Goal: Navigation & Orientation: Understand site structure

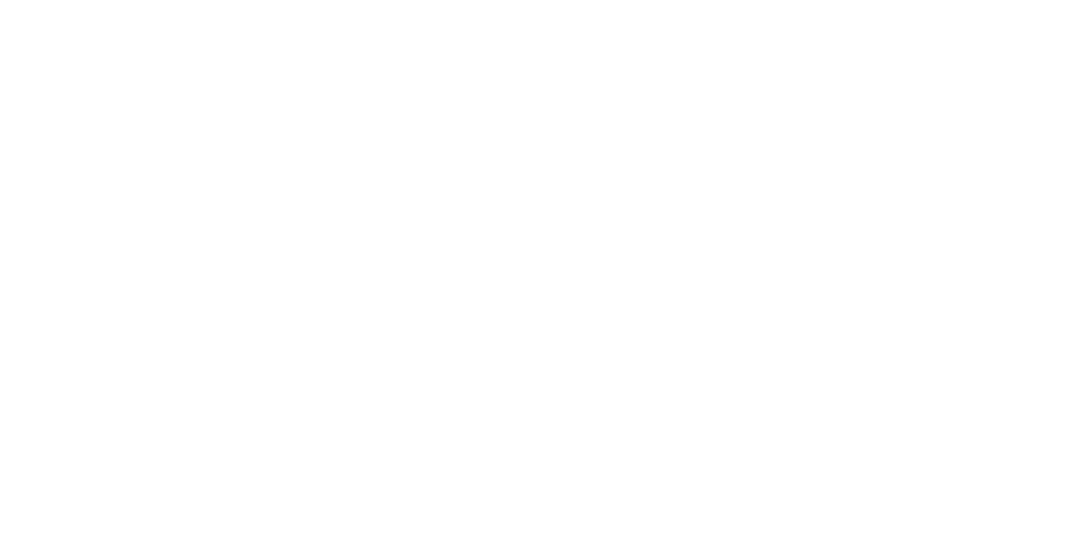
click at [319, 6] on html at bounding box center [533, 3] width 1066 height 6
click at [357, 6] on html at bounding box center [533, 3] width 1066 height 6
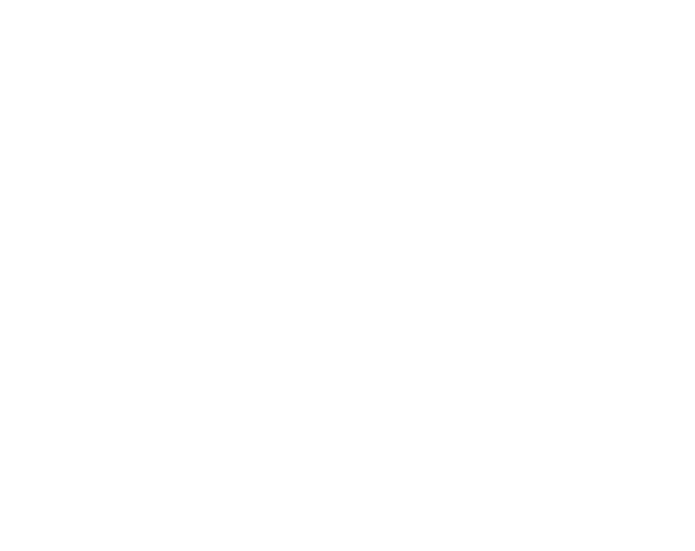
click at [367, 6] on html at bounding box center [347, 3] width 695 height 6
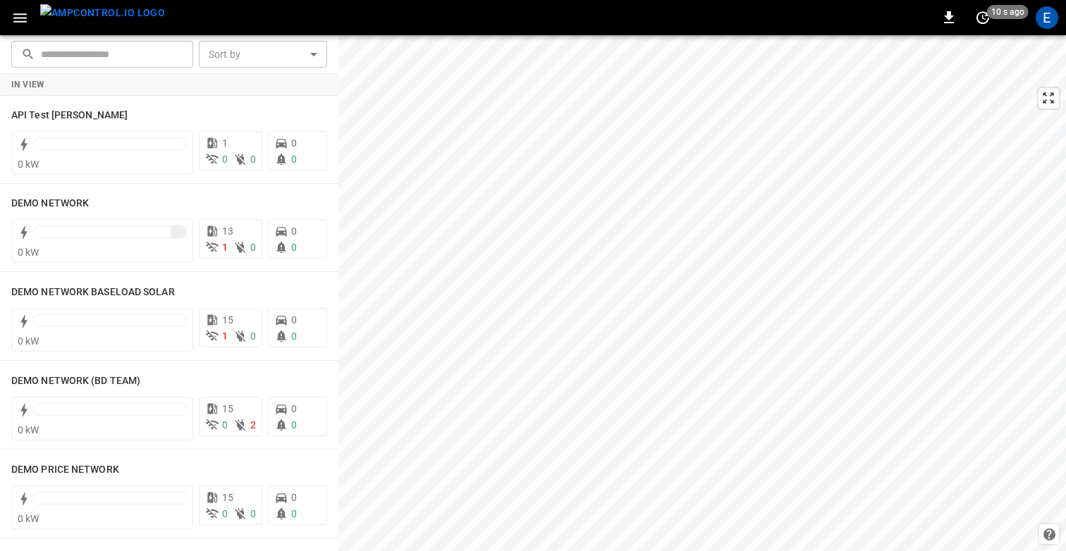
click at [23, 16] on icon "button" at bounding box center [20, 18] width 18 height 18
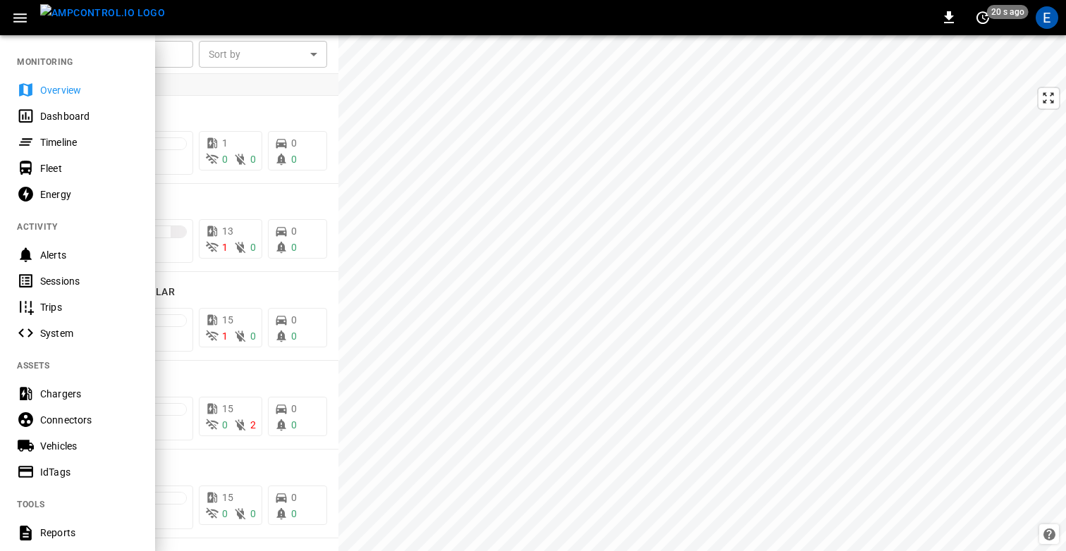
scroll to position [343, 0]
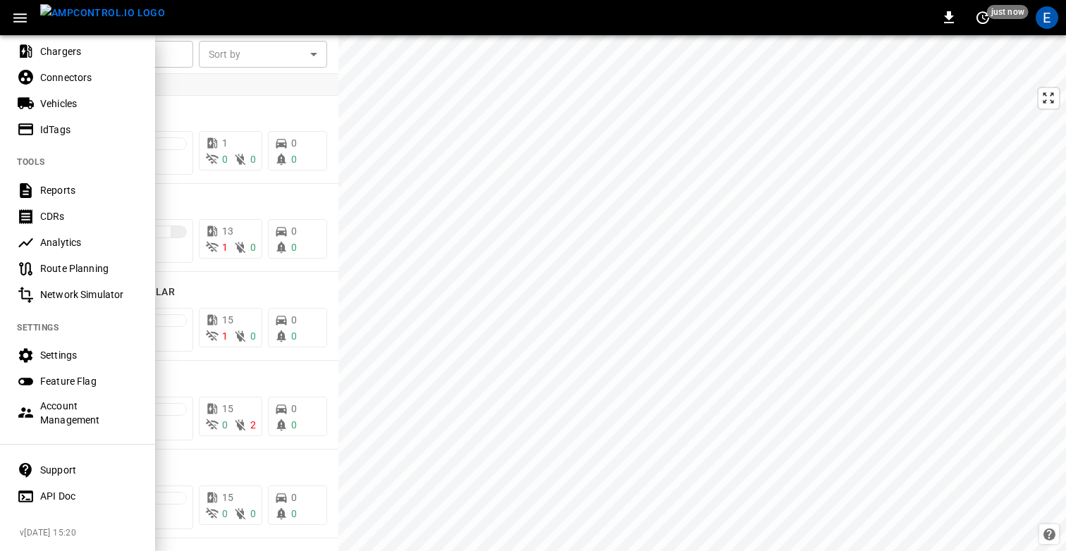
click at [397, 19] on div "0 just now E" at bounding box center [533, 17] width 1066 height 35
click at [694, 15] on div "0 just now E" at bounding box center [533, 17] width 1066 height 35
click at [237, 23] on div "0 just now E" at bounding box center [533, 17] width 1066 height 35
click at [281, 94] on div at bounding box center [533, 275] width 1066 height 551
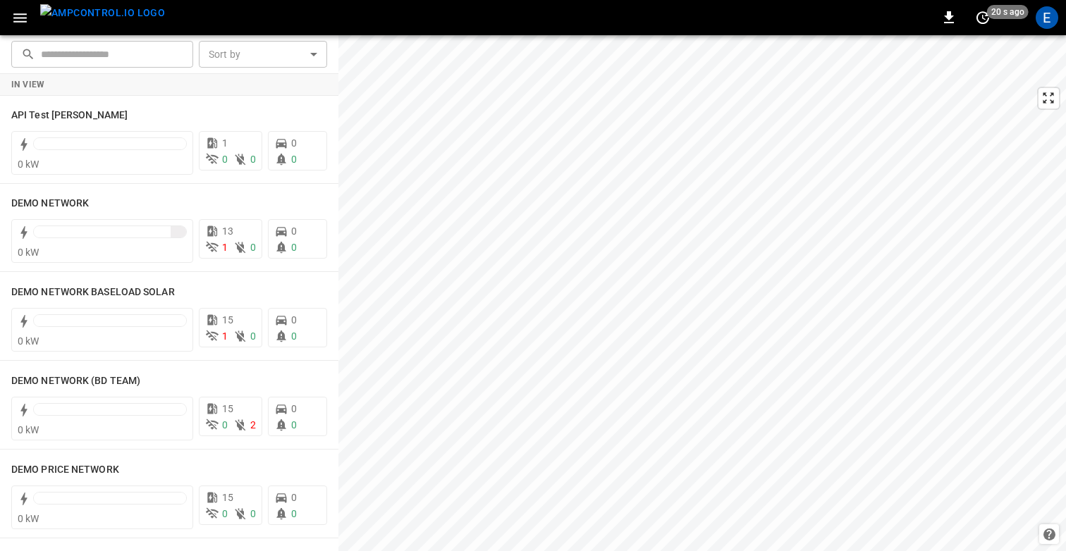
click at [248, 15] on div "0 20 s ago E" at bounding box center [533, 17] width 1066 height 35
click at [23, 18] on icon "button" at bounding box center [19, 17] width 13 height 9
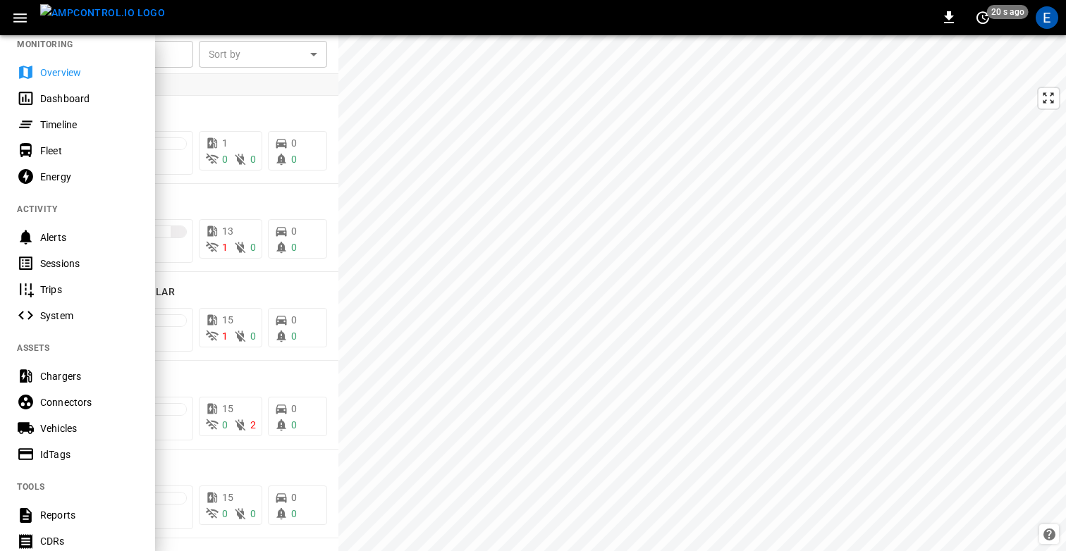
scroll to position [30, 0]
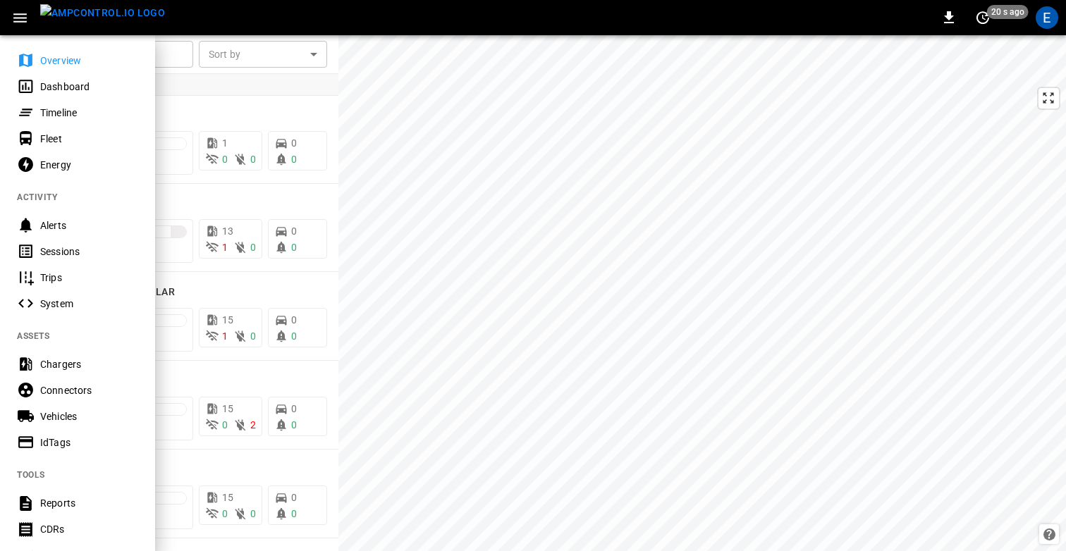
click at [271, 25] on div "0 20 s ago E" at bounding box center [533, 17] width 1066 height 35
click at [319, 25] on div "0 just now E" at bounding box center [533, 17] width 1066 height 35
click at [458, 116] on div at bounding box center [533, 275] width 1066 height 551
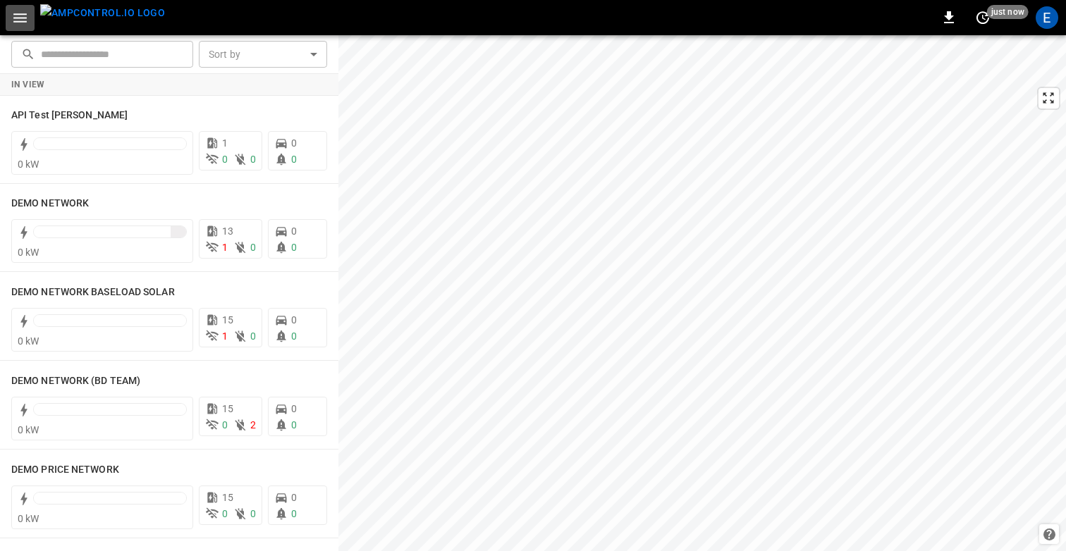
click at [13, 5] on button "button" at bounding box center [20, 18] width 29 height 26
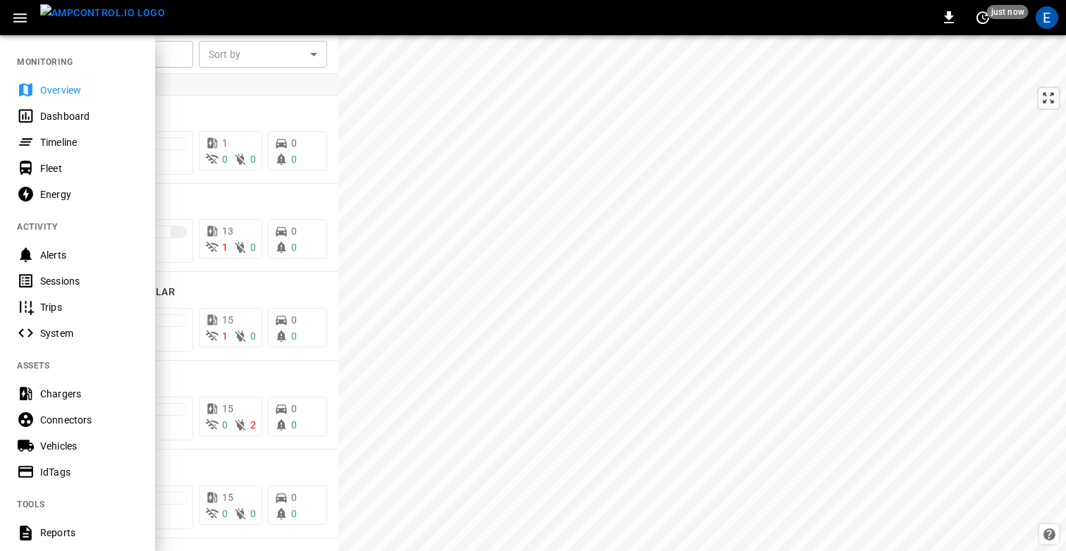
click at [314, 21] on div "0 just now E" at bounding box center [533, 17] width 1066 height 35
click at [450, 163] on div at bounding box center [533, 275] width 1066 height 551
